Goal: Transaction & Acquisition: Obtain resource

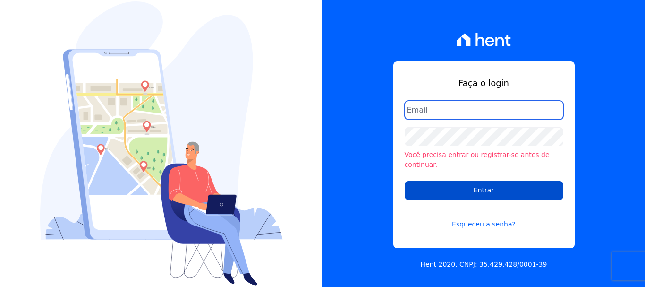
type input "[EMAIL_ADDRESS][DOMAIN_NAME]"
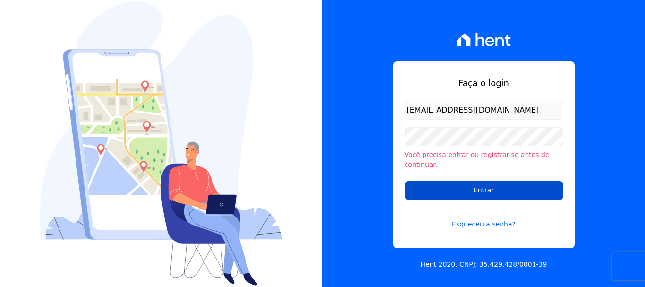
click at [492, 184] on input "Entrar" at bounding box center [484, 190] width 159 height 19
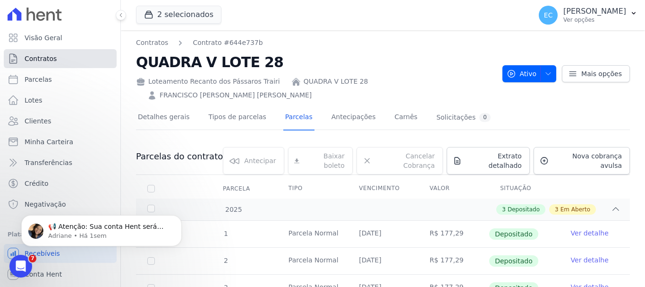
click at [57, 60] on link "Contratos" at bounding box center [60, 58] width 113 height 19
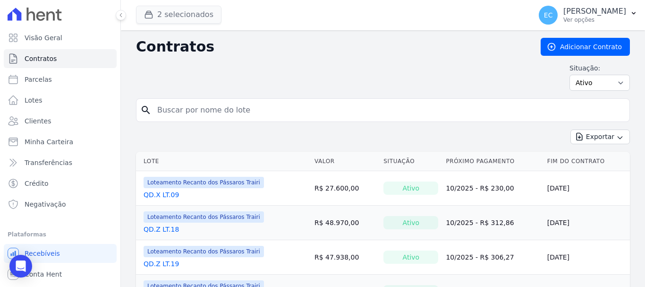
click at [192, 15] on button "2 selecionados" at bounding box center [179, 15] width 86 height 18
click at [195, 16] on button "2 selecionados" at bounding box center [179, 15] width 86 height 18
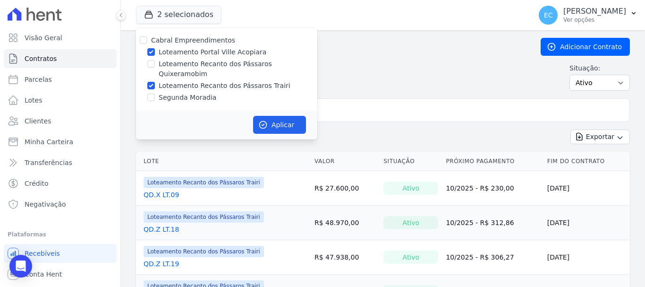
click at [216, 51] on label "Loteamento Portal Ville Acopiara" at bounding box center [213, 52] width 108 height 10
click at [155, 51] on input "Loteamento Portal Ville Acopiara" at bounding box center [151, 52] width 8 height 8
checkbox input "false"
click at [274, 116] on button "Aplicar" at bounding box center [279, 125] width 53 height 18
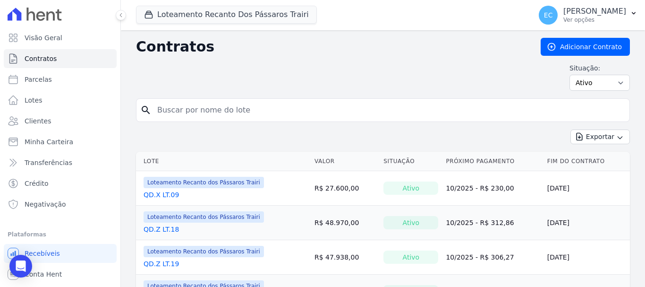
click at [249, 111] on input "search" at bounding box center [389, 110] width 474 height 19
type input "z"
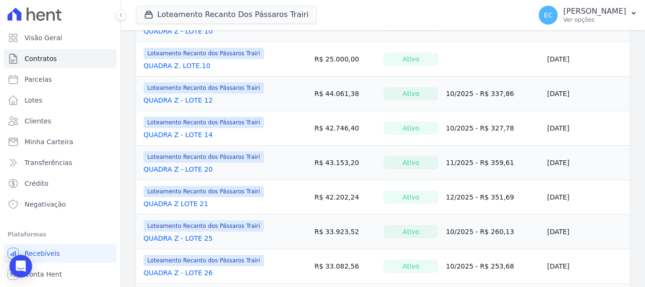
scroll to position [520, 0]
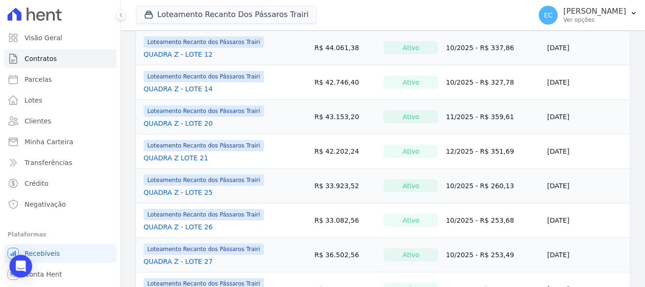
click at [190, 90] on link "QUADRA Z - LOTE 14" at bounding box center [178, 88] width 69 height 9
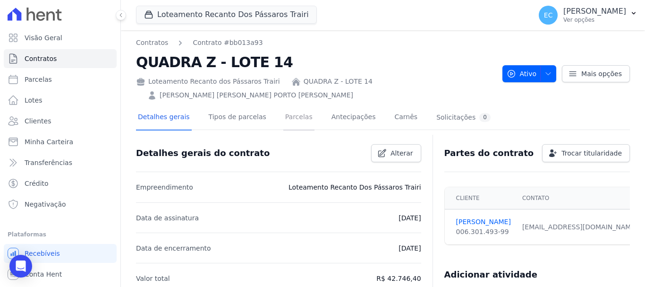
click at [287, 117] on link "Parcelas" at bounding box center [298, 117] width 31 height 25
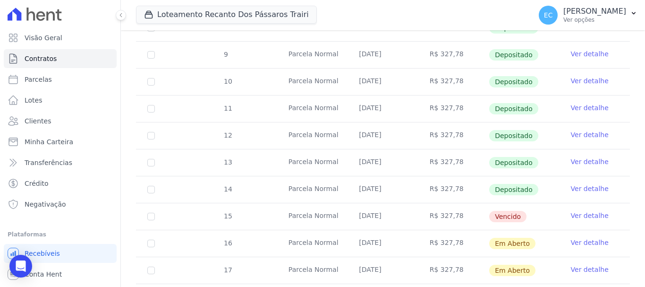
scroll to position [283, 0]
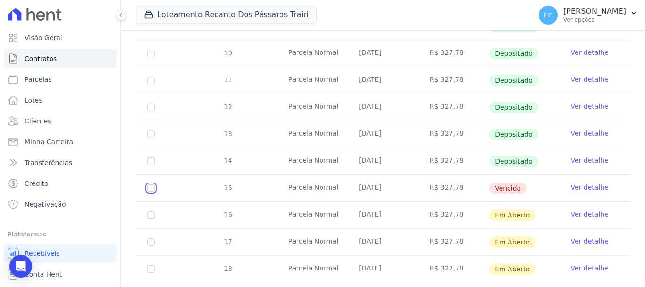
click at [153, 184] on input "checkbox" at bounding box center [151, 188] width 8 height 8
checkbox input "true"
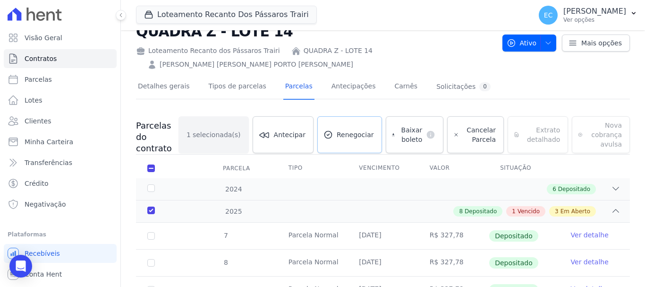
scroll to position [17, 0]
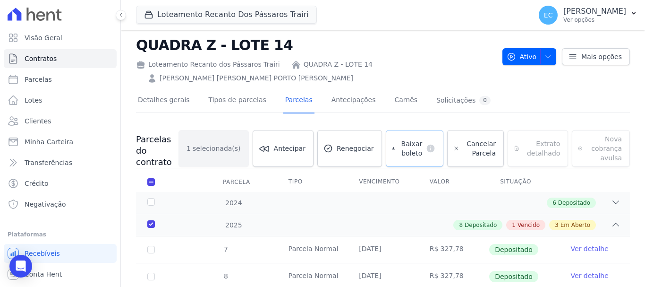
click at [410, 150] on span "Baixar boleto" at bounding box center [411, 148] width 24 height 19
